Goal: Information Seeking & Learning: Learn about a topic

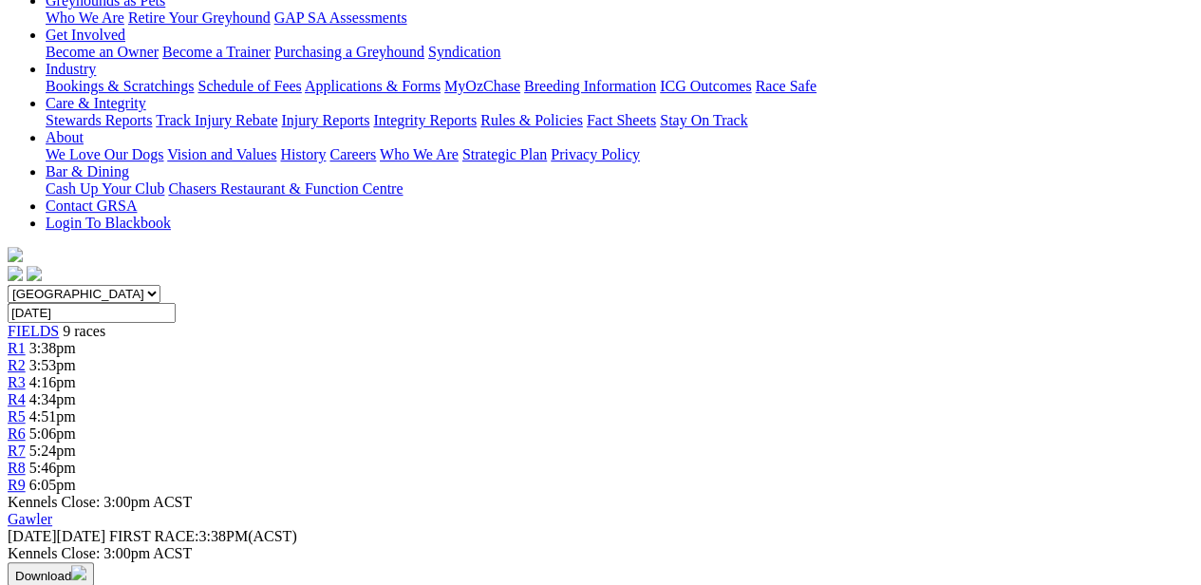
scroll to position [296, 0]
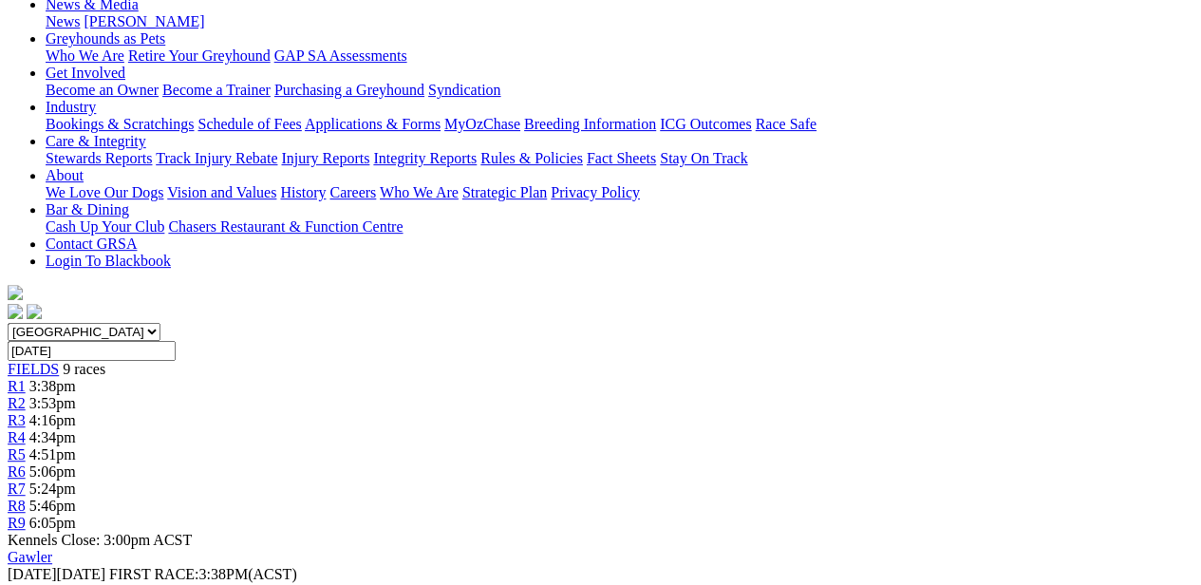
click at [76, 395] on span "3:53pm" at bounding box center [52, 403] width 47 height 16
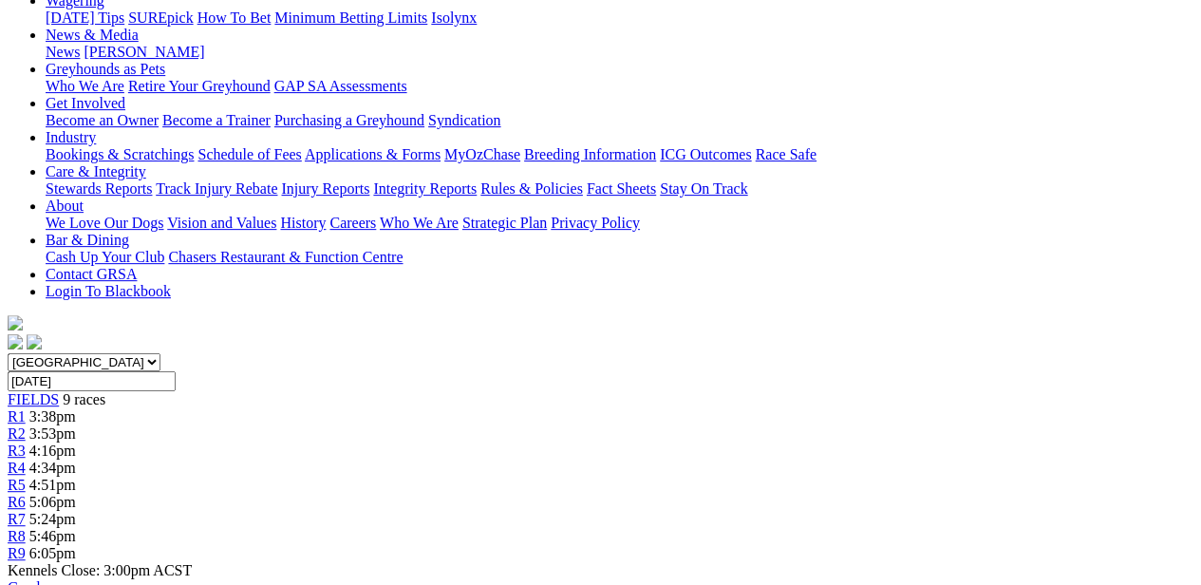
scroll to position [304, 0]
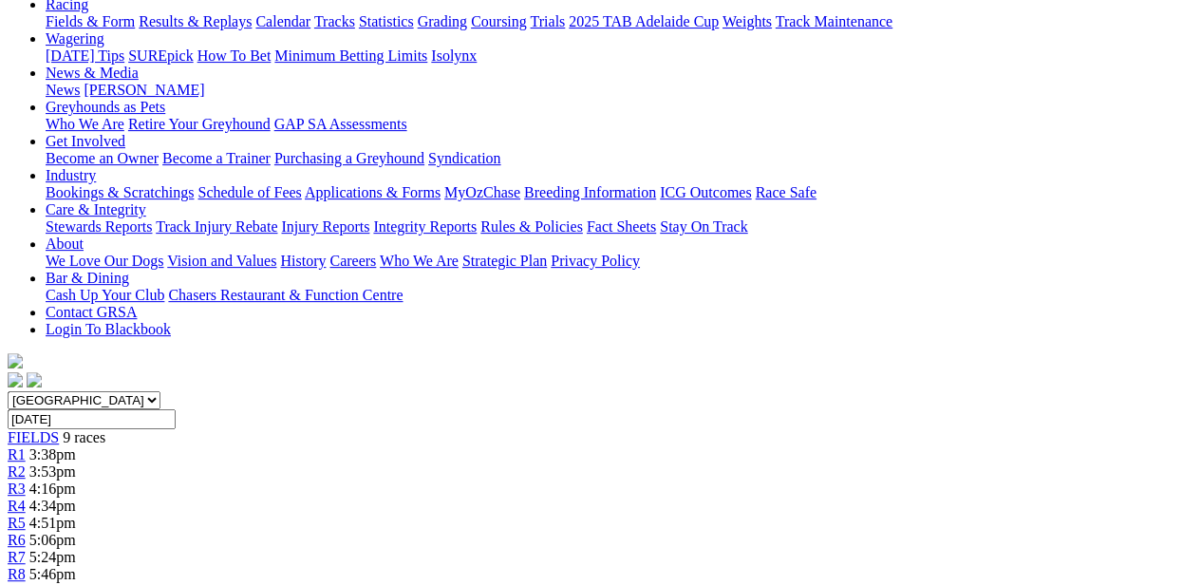
scroll to position [190, 0]
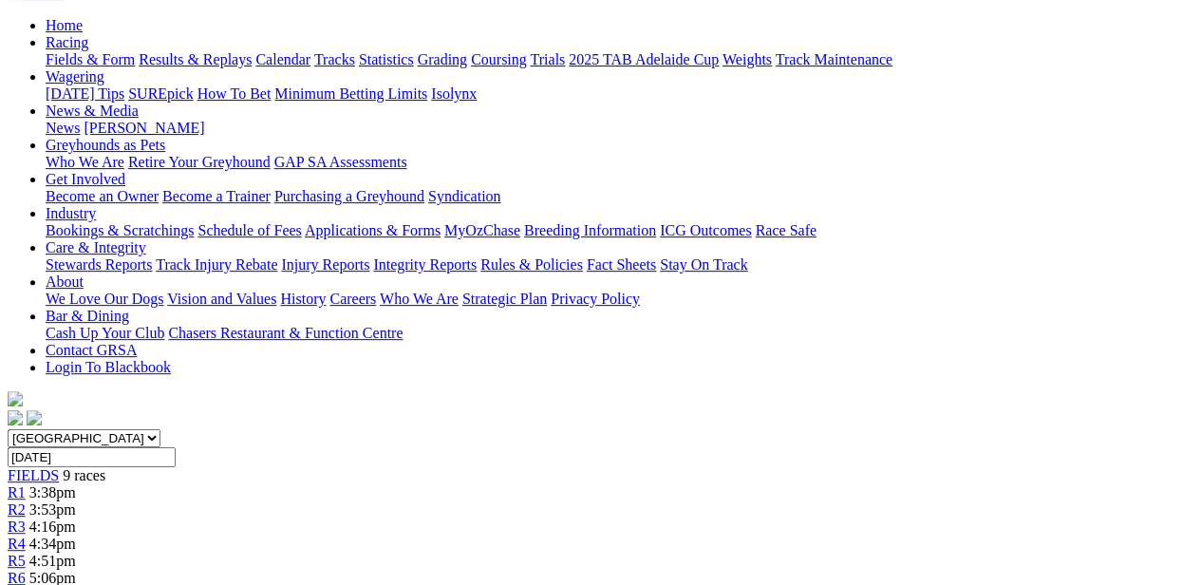
click at [426, 518] on div "R3 4:16pm" at bounding box center [601, 526] width 1186 height 17
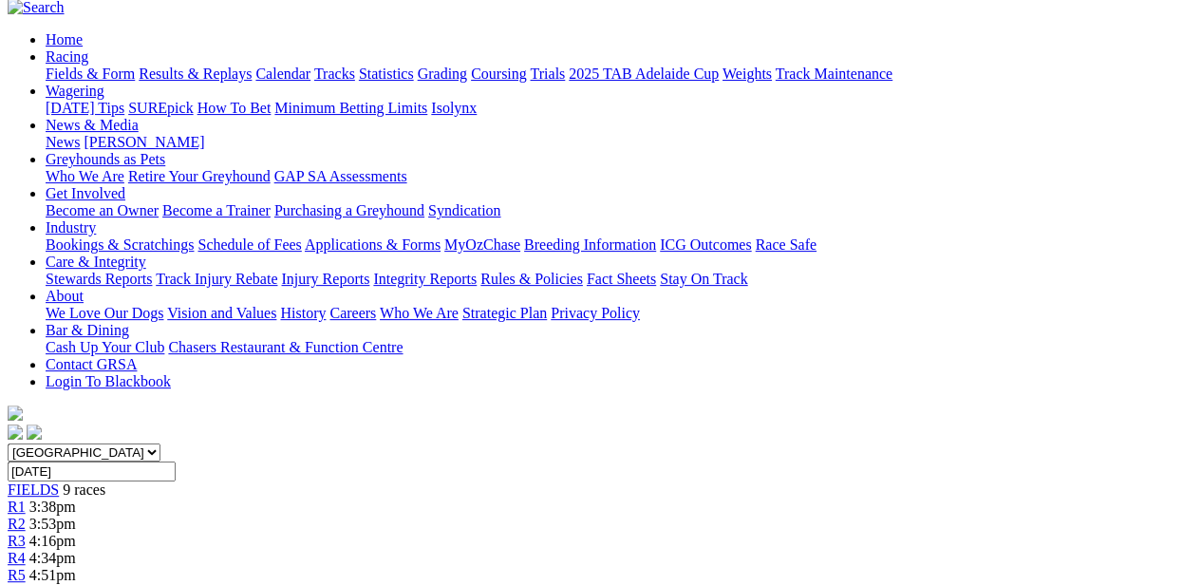
scroll to position [175, 0]
drag, startPoint x: 750, startPoint y: 195, endPoint x: 763, endPoint y: 188, distance: 14.9
click at [26, 551] on link "R4" at bounding box center [17, 559] width 18 height 16
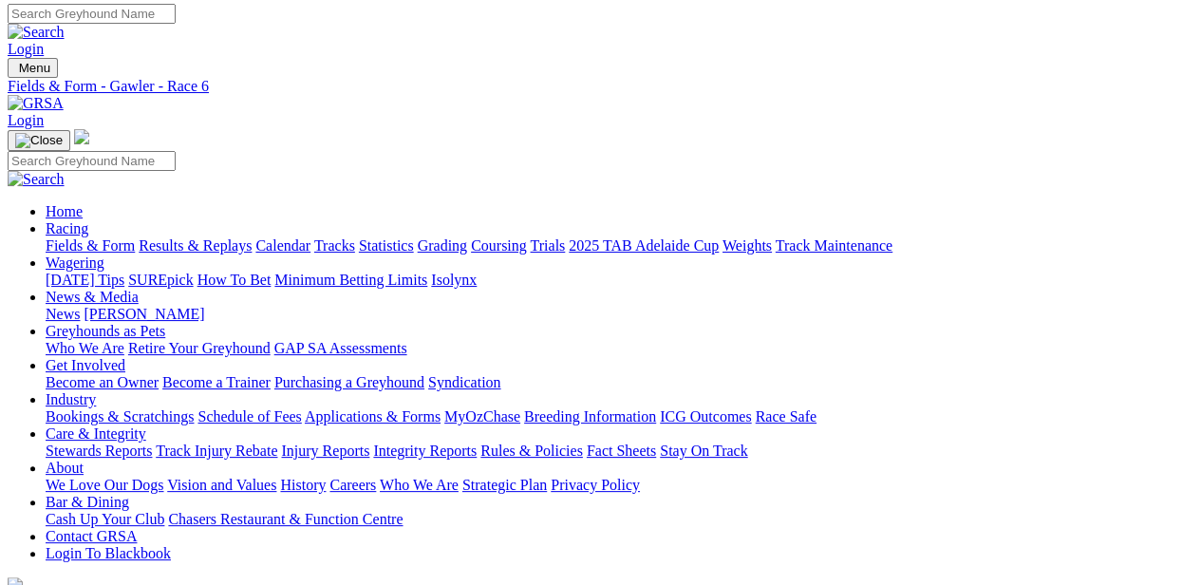
scroll to position [2, 0]
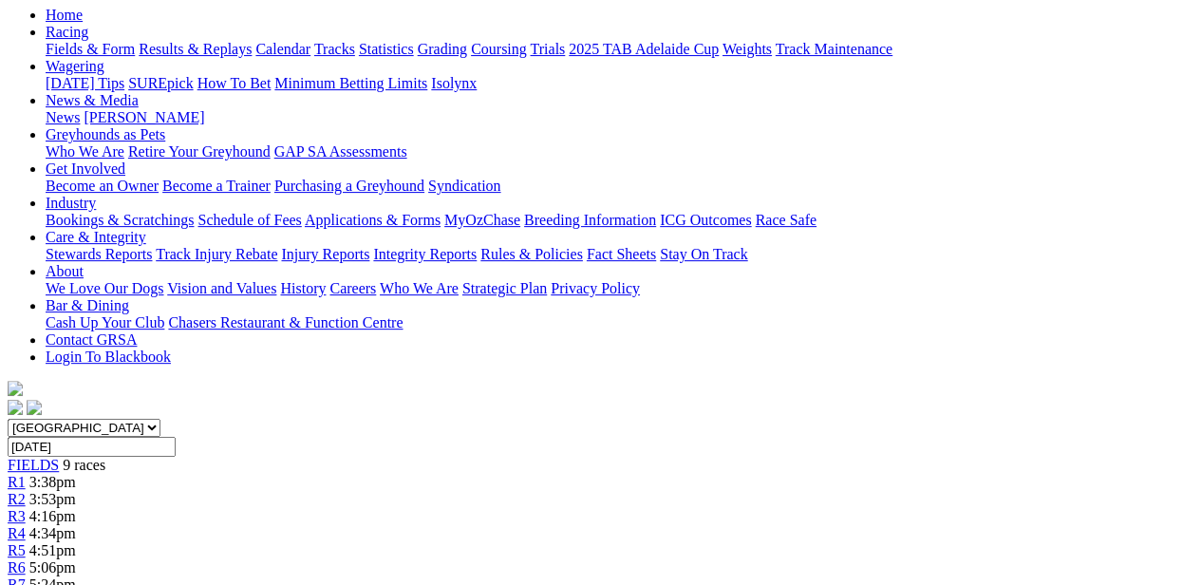
scroll to position [201, 131]
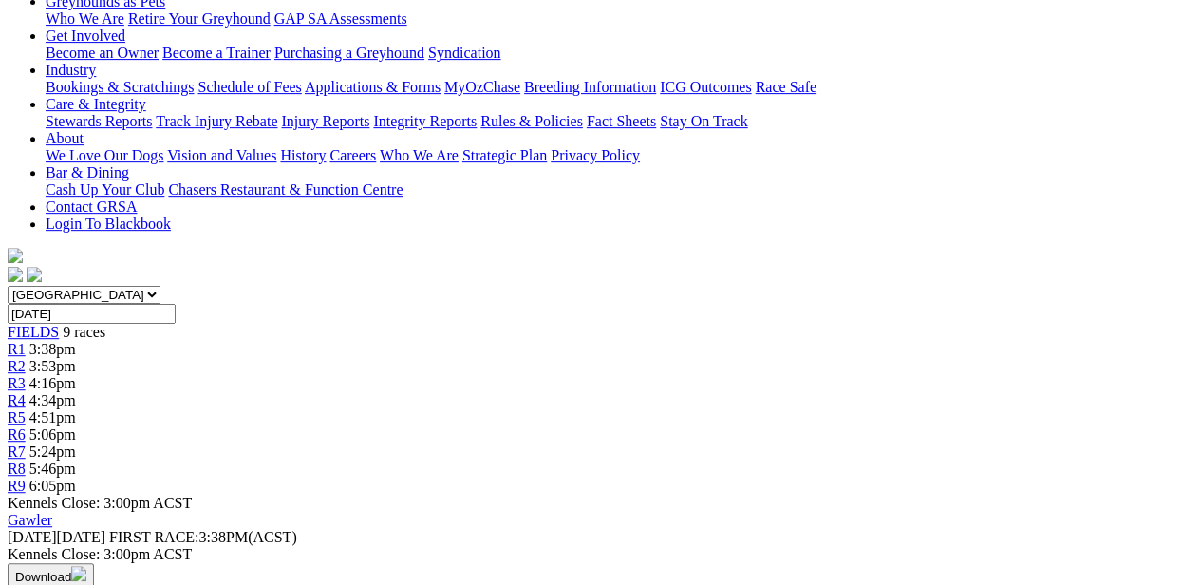
scroll to position [334, 0]
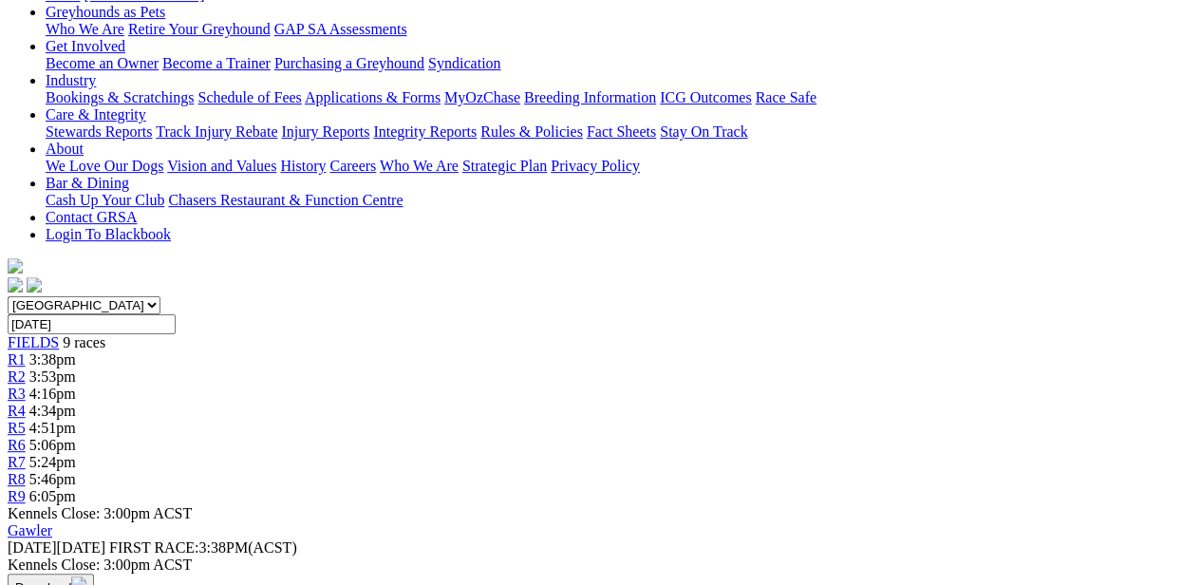
scroll to position [305, 0]
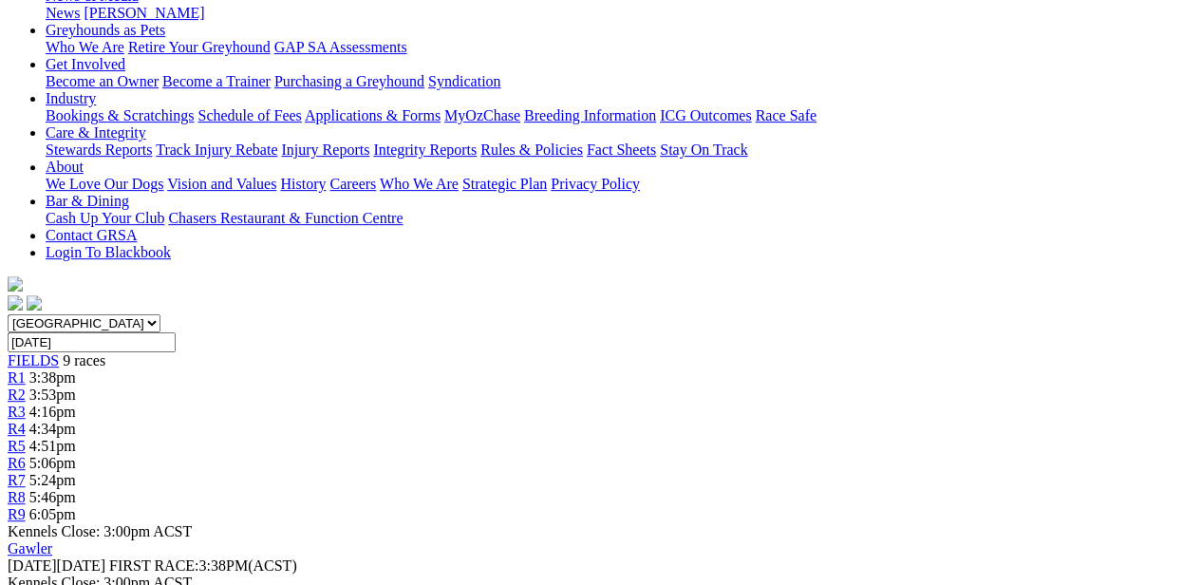
click at [1076, 314] on div "South Australia New South Wales Northern Territory Queensland Tasmania Victoria…" at bounding box center [601, 418] width 1186 height 209
click at [1076, 506] on div "R9 6:05pm" at bounding box center [601, 514] width 1186 height 17
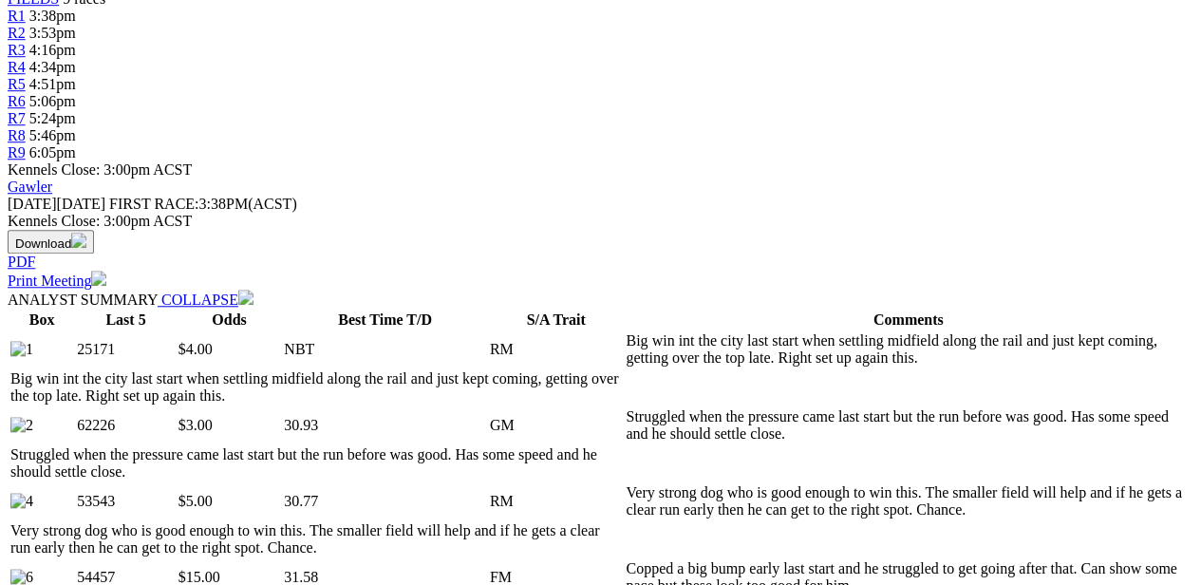
scroll to position [704, 0]
